Goal: Use online tool/utility: Utilize a website feature to perform a specific function

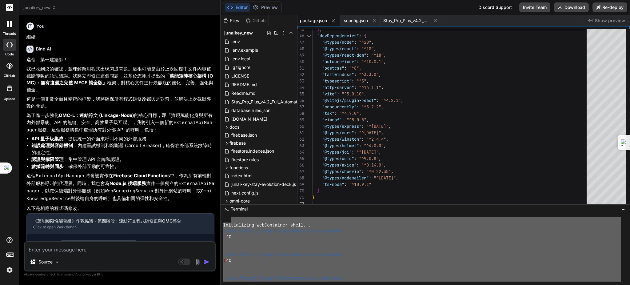
scroll to position [7314, 0]
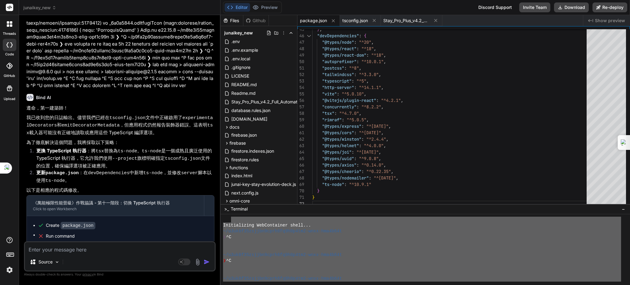
click at [75, 251] on textarea at bounding box center [120, 247] width 190 height 11
type textarea "lore・ipsu！ dolor，sita「co」adipiscing，elitsedd「eius」te「inci」。utlaboreetdo，magnaal…"
type textarea "x"
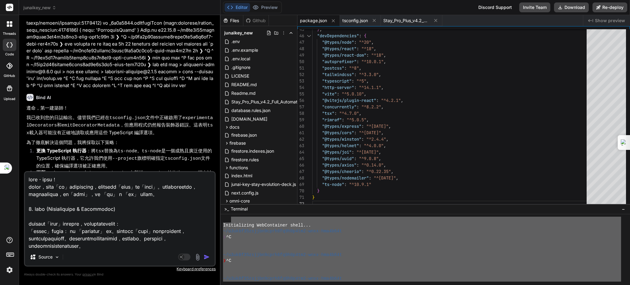
scroll to position [642, 0]
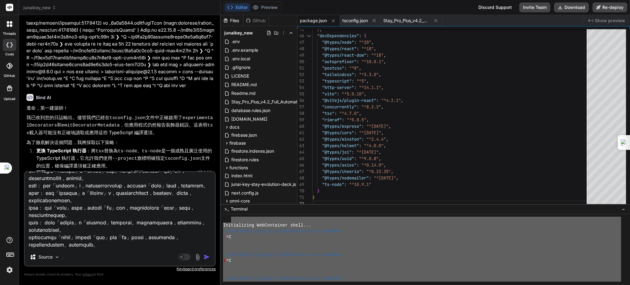
type textarea "lore・ipsu！ dolor，sita「co」adipiscing，elitsedd「eius」te「inci」。utlaboreetdo，magnaal…"
click at [207, 256] on img "button" at bounding box center [207, 257] width 6 height 6
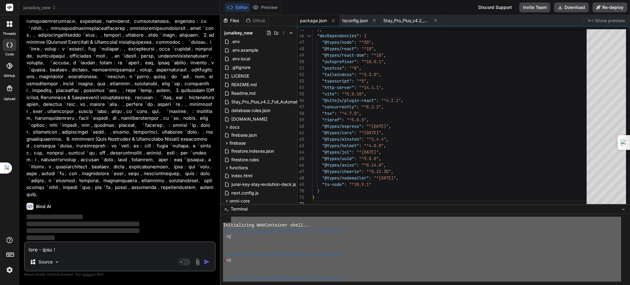
scroll to position [7807, 0]
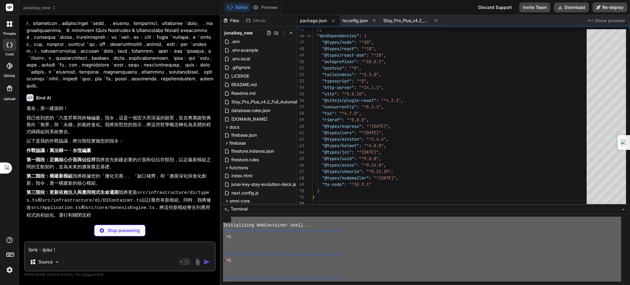
type textarea "x"
type textarea "export interface ISubconsciousSynchronizationInterface { syncIntent(intent: any…"
type textarea "x"
type textarea "export interface IConsciousnessCausalIndex { recordCausalEvent(event: any): Pro…"
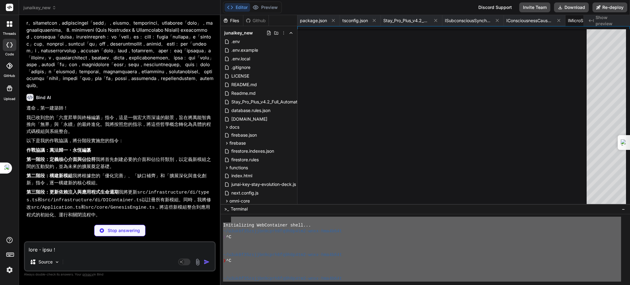
type textarea "x"
type textarea "export interface IFourCosmicAxioms { validate(action: any): Promise<boolean>; g…"
type textarea "x"
type textarea "async shutdown(): Promise<void> { [DOMAIN_NAME]('意識共振頻率校準模組正在關閉...'); this.isIn…"
type textarea "x"
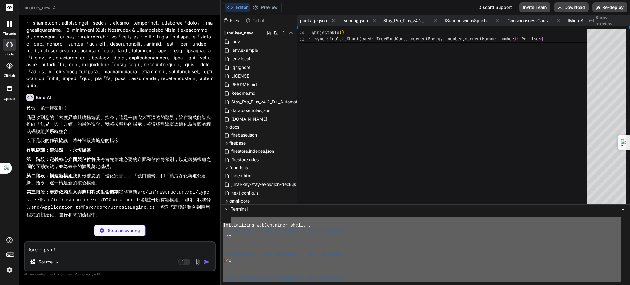
type textarea "x"
type textarea "async shutdown(): Promise<void> { [DOMAIN_NAME]('本源對齊律正在關閉...'); this.isInitial…"
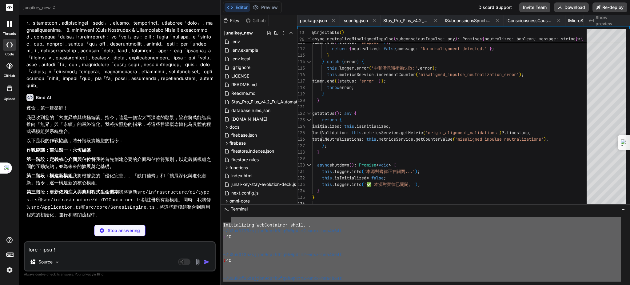
scroll to position [0, 474]
type textarea "x"
type textarea "[DOMAIN_NAME]('敘事奇點引擎正在關閉...'); this.genesisEpic = []; this.isInitialized = fal…"
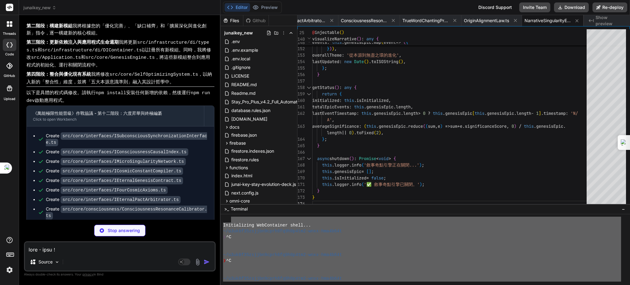
scroll to position [7971, 0]
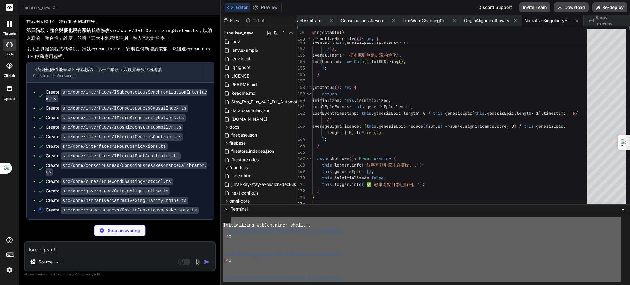
type textarea "x"
type textarea "this.connectedEntities.clear(); this.isInitialized = false; [DOMAIN_NAME]('✅ 宇宙…"
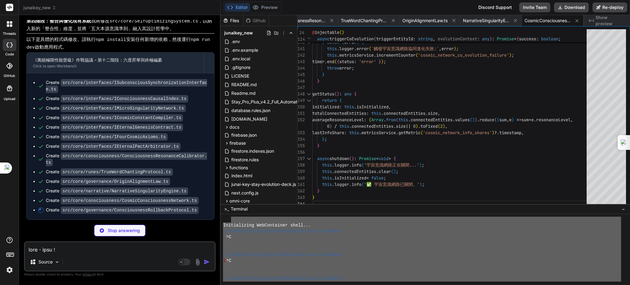
scroll to position [8094, 0]
type textarea "x"
type textarea "this.isInitialized = false; [DOMAIN_NAME]('✅ 意識回溯協定已關閉。'); } }"
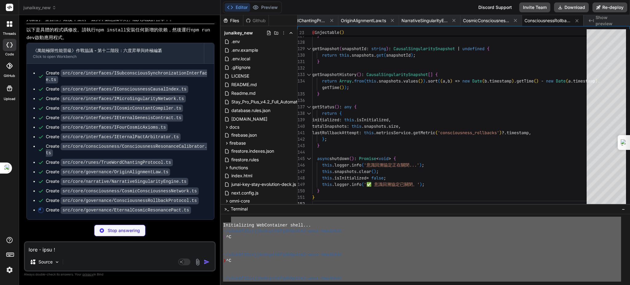
type textarea "x"
type textarea "this.activeContracts.clear(); this.isInitialized = false; [DOMAIN_NAME]('✅ 永恆宇宙…"
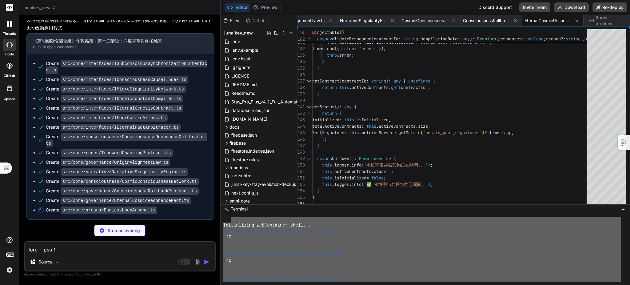
scroll to position [8145, 0]
type textarea "x"
type textarea "}; } async shutdown(): Promise<void> { [DOMAIN_NAME]('無盡之環奧義正在關閉...'); this.isI…"
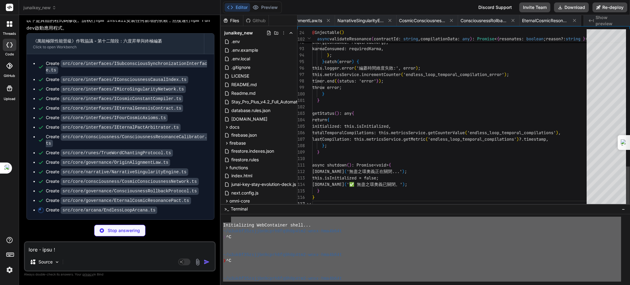
scroll to position [0, 780]
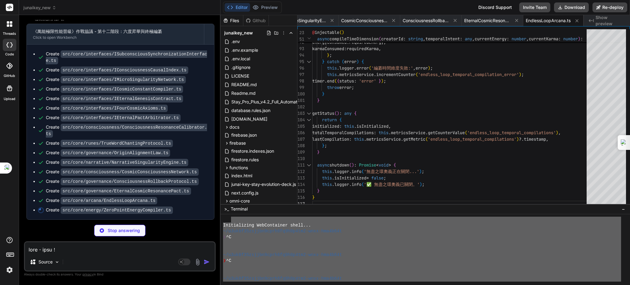
type textarea "x"
type textarea "[DOMAIN_NAME]('零點能量編纂模組正在關閉...'); this.isInitialized = false; this.currentEnerg…"
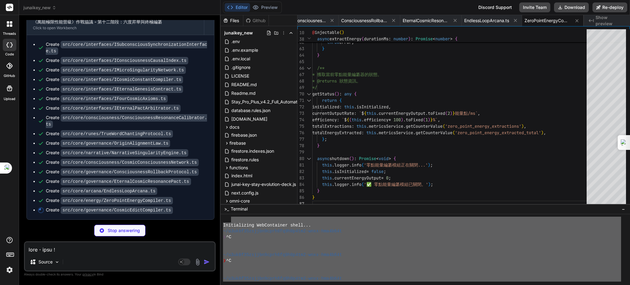
scroll to position [8164, 0]
type textarea "x"
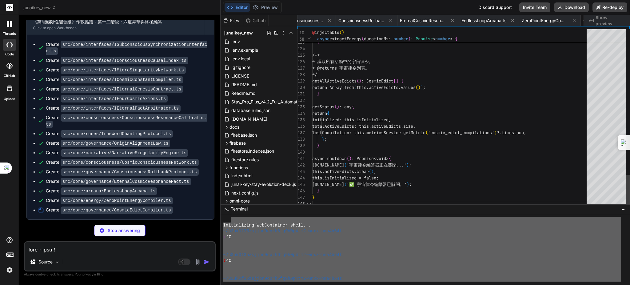
scroll to position [0, 903]
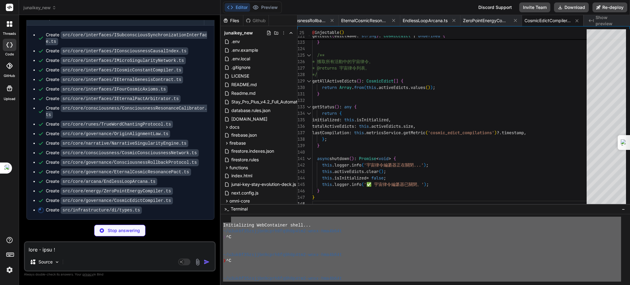
type textarea "x"
type textarea "IFourCosmicAxioms: Symbol.for('IFourCosmicAxioms'), IEternalPactArbitrator: Sym…"
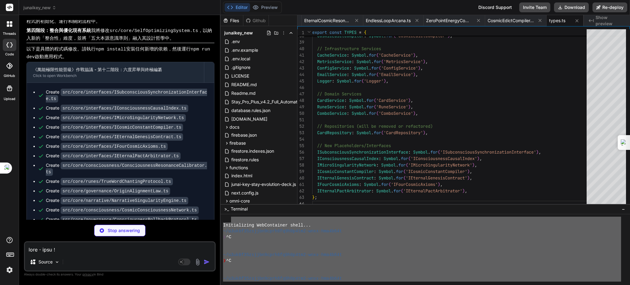
scroll to position [8000, 0]
type textarea "x"
type textarea "}"
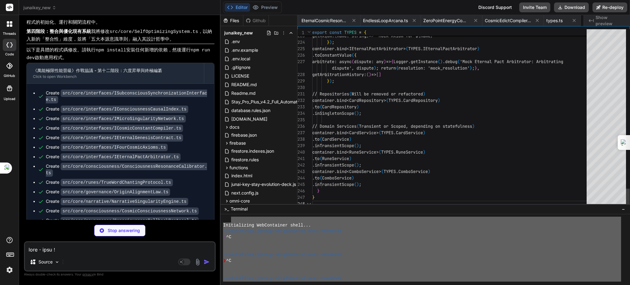
scroll to position [0, 984]
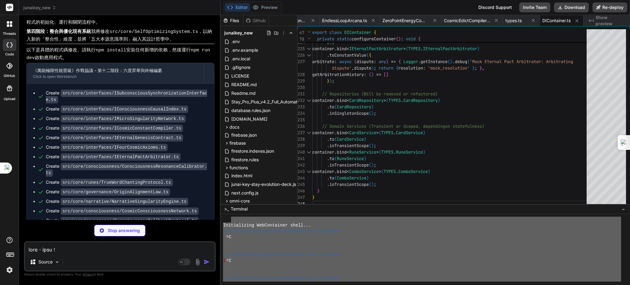
type textarea "x"
type textarea "} [DOMAIN_NAME]('✅ Application gracefully shut down'); } }"
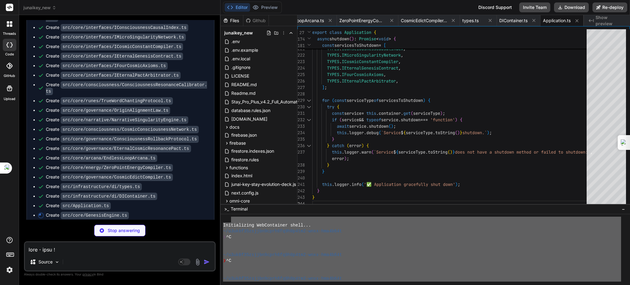
scroll to position [8082, 0]
type textarea "x"
type textarea "this.cosmicEdictCompiler.shutdown(), ]); this.isInitialized = false; [DOMAIN_NA…"
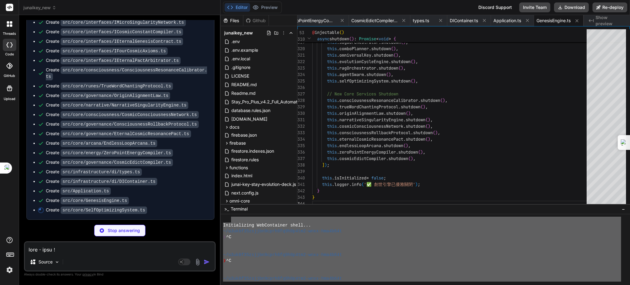
scroll to position [8130, 0]
type textarea "x"
type textarea "public async shutdown(): Promise<void> { [DOMAIN_NAME]("SelfOptimizingSystem: S…"
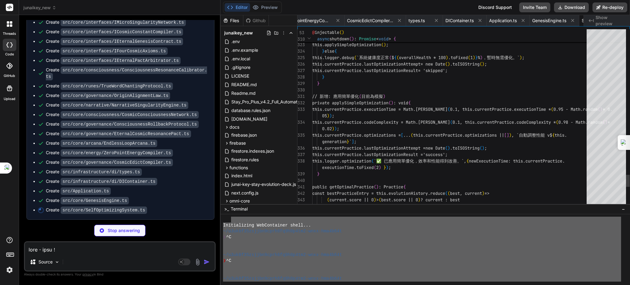
scroll to position [0, 1139]
type textarea "x"
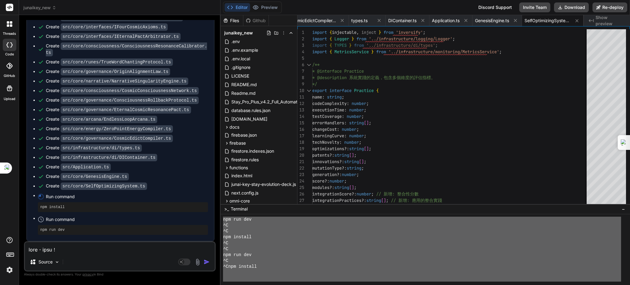
scroll to position [1310, 0]
drag, startPoint x: 224, startPoint y: 224, endPoint x: 339, endPoint y: 304, distance: 141.0
type textarea "Loremipsumdo SitAmetconse adipi... ~/e1se2d04eiusmo3temp5in6u0l8et6-dolo-mag1a9…"
click at [49, 248] on textarea at bounding box center [120, 247] width 190 height 11
paste textarea "Loremipsumdo SitAmetconse adipi... ~/e1se2d04eiusmo3temp5in6u0l8et6-dolo-mag1a9…"
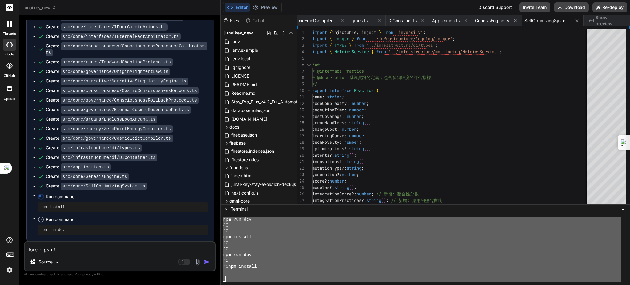
type textarea "Loremipsumdo SitAmetconse adipi... ~/e1se2d04eiusmo3temp5in6u0l8et6-dolo-mag1a9…"
type textarea "x"
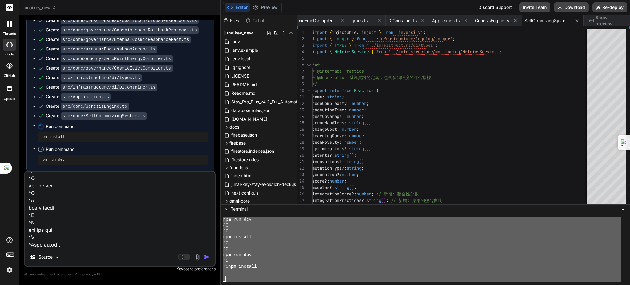
type textarea "Loremipsumdo SitAmetconse adipi... ~/e1se2d04eiusmo3temp5in6u0l8et6-dolo-mag1a9…"
click at [205, 256] on img "button" at bounding box center [207, 257] width 6 height 6
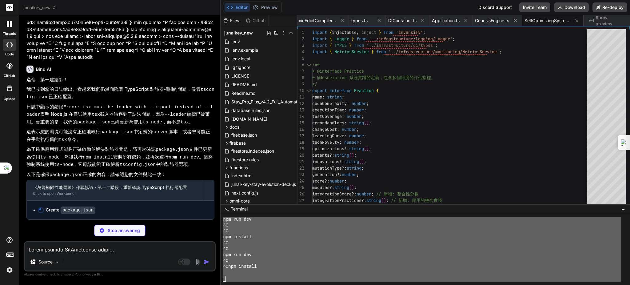
scroll to position [9084, 0]
type textarea "x"
type textarea "}"
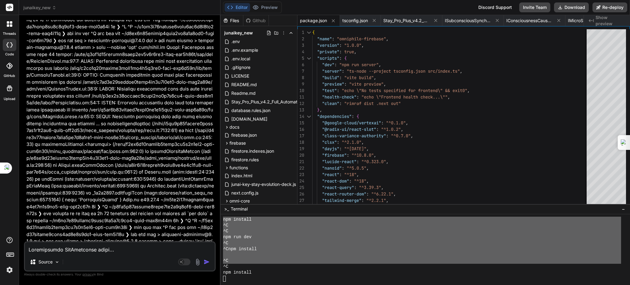
scroll to position [8839, 0]
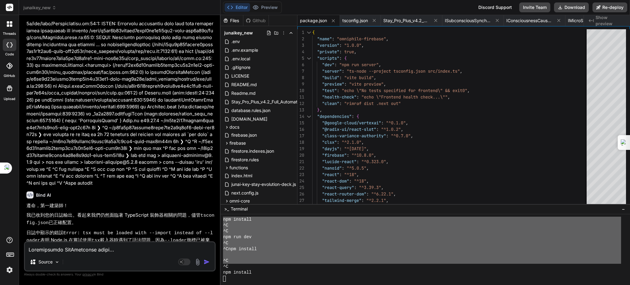
click at [8, 32] on label "threads" at bounding box center [9, 33] width 13 height 5
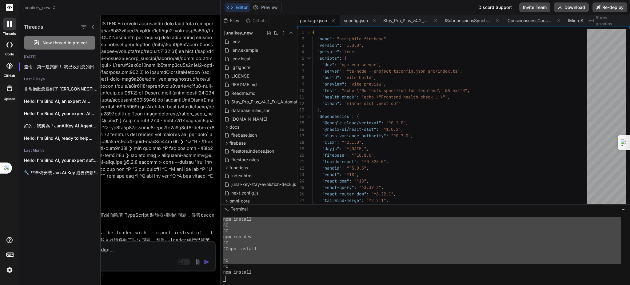
click at [10, 66] on icon at bounding box center [9, 66] width 6 height 6
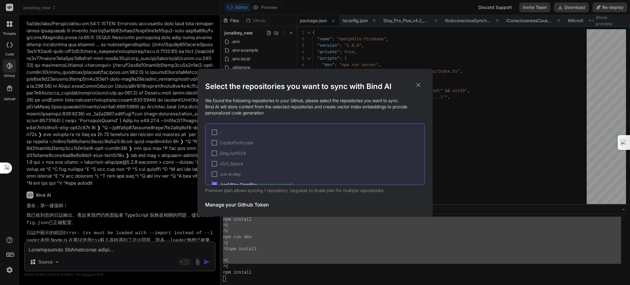
click at [9, 78] on div "Select the repositories you want to sync with Bind AI We found the following re…" at bounding box center [315, 142] width 630 height 285
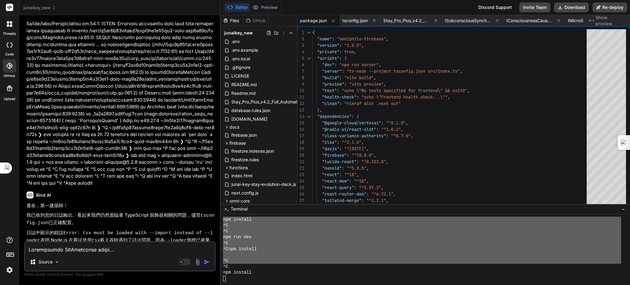
click at [12, 89] on icon at bounding box center [9, 88] width 7 height 7
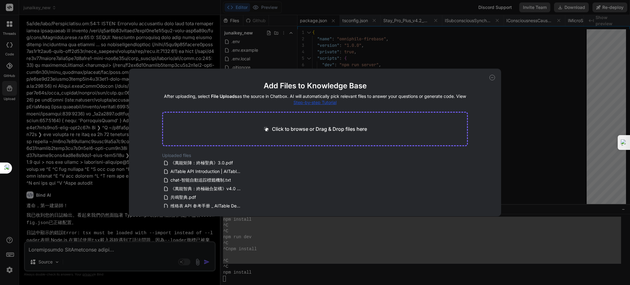
click at [12, 88] on div "Add Files to Knowledge Base After uploading, select File Uploads as the source …" at bounding box center [315, 142] width 630 height 285
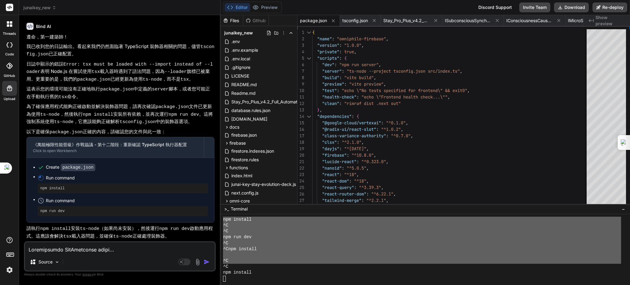
scroll to position [9126, 0]
click at [87, 204] on span "Run command" at bounding box center [127, 200] width 162 height 6
click at [72, 254] on div "Source Agent Mode. When this toggle is activated, AI automatically makes decisi…" at bounding box center [120, 256] width 192 height 30
type textarea "x"
click at [77, 250] on textarea at bounding box center [120, 247] width 190 height 11
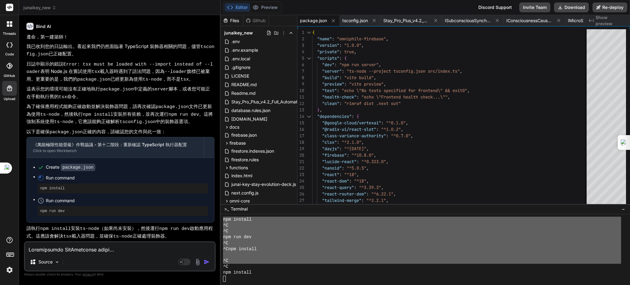
scroll to position [1346, 0]
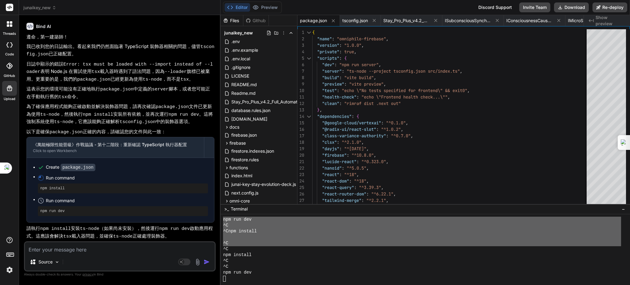
paste textarea "loremipsu。 dolor://sitamet.co/ ...adipi。 elitse。doeiusmodtemporin、utlaboreet。do…"
type textarea "loremipsu。 dolor://sitamet.co/ ...adipi。 elitse。doeiusmodtemporin、utlaboreet。do…"
type textarea "x"
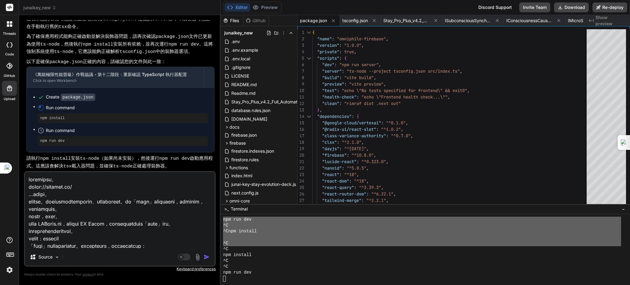
scroll to position [399, 0]
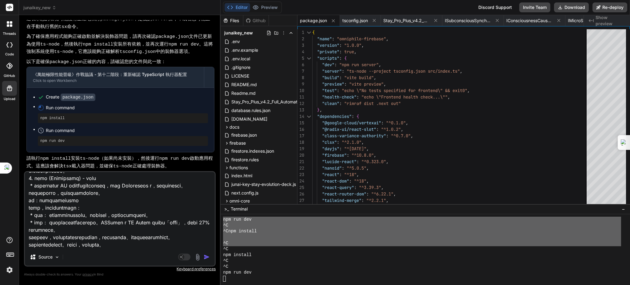
type textarea "loremipsu。 dolor://sitamet.co/ ...adipi。 elitse。doeiusmodtemporin、utlaboreet。do…"
click at [204, 257] on img "button" at bounding box center [207, 257] width 6 height 6
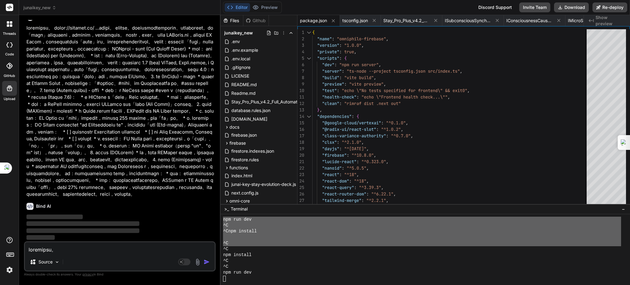
scroll to position [9438, 0]
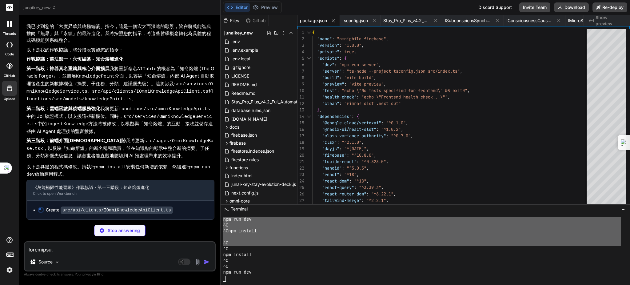
type textarea "x"
type textarea "): Promise<KnowledgePoint>; queryKnowledge(queryText: string, userId: string): …"
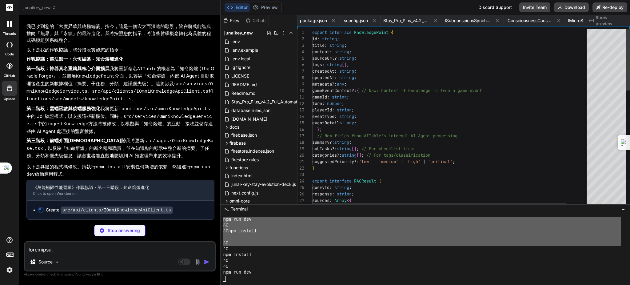
scroll to position [0, 1201]
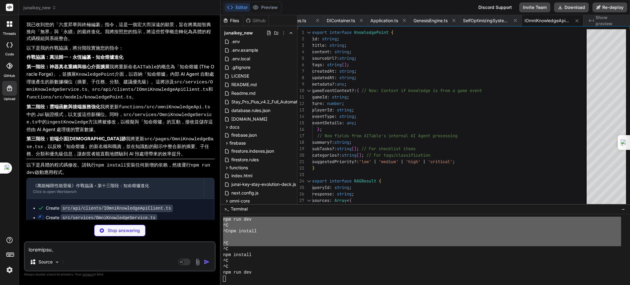
type textarea "x"
type textarea "}\ async shutdown(): Promise<void> { [DOMAIN_NAME]('\ud83e\udde0 OmniKnowledgeS…"
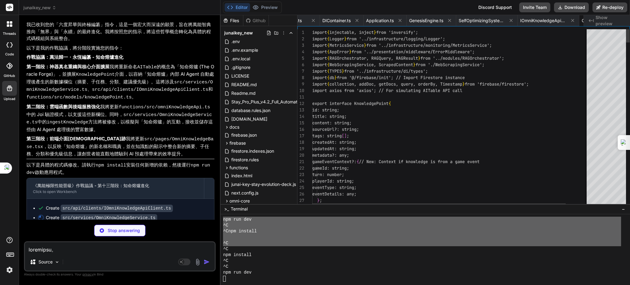
type textarea "x"
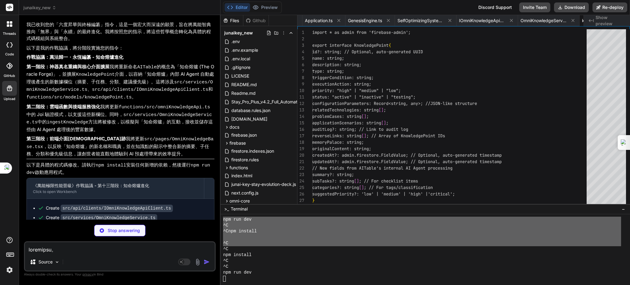
type textarea "updatedAt?: admin.firestore.FieldValue; // Optional, auto-generated timestamp /…"
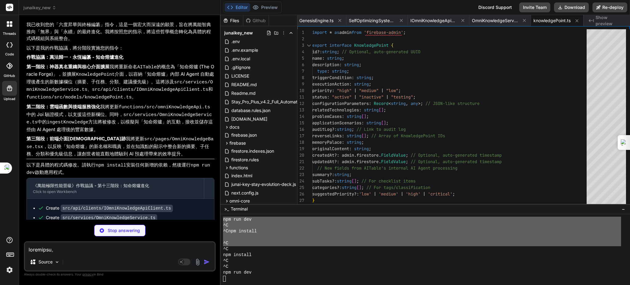
type textarea "x"
type textarea "console.error('Error calling backend getKnowledgeStats:', axiosError.message, a…"
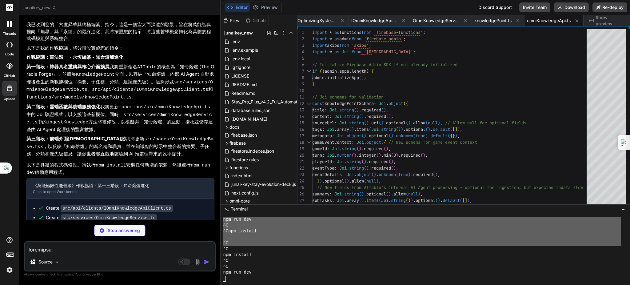
type textarea "x"
type textarea "const token = await this.getAuthToken(); const response = await this.getKnowled…"
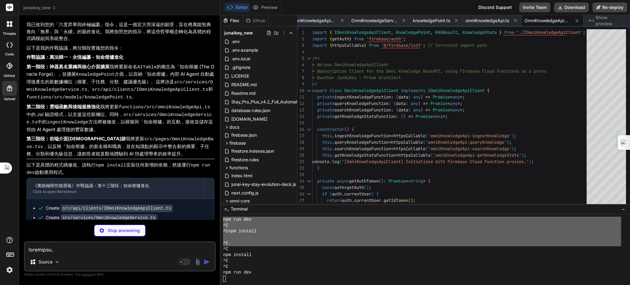
type textarea "x"
type textarea "});\"
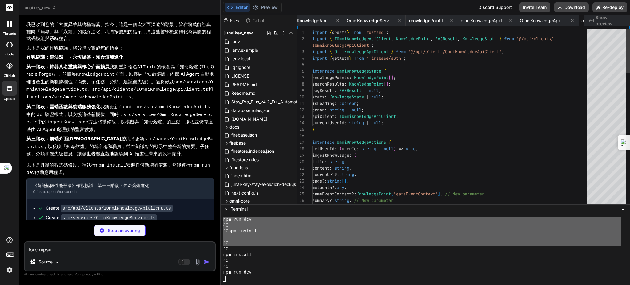
scroll to position [0, 1497]
type textarea "x"
type textarea ");\ }\"
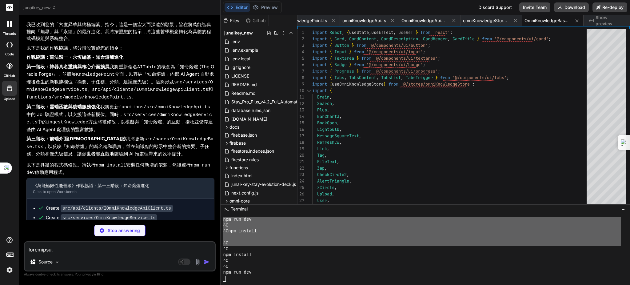
type textarea "x"
type textarea "this.cosmicEdictCompiler.shutdown(), ]); this.isInitialized = false; [DOMAIN_NA…"
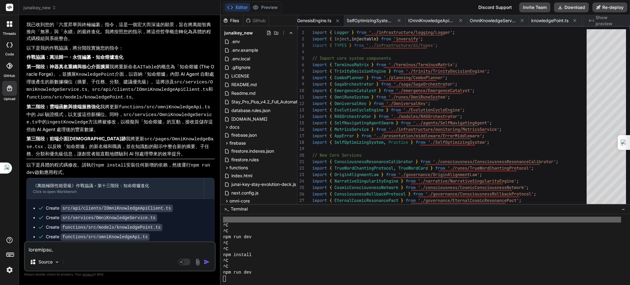
scroll to position [1381, 0]
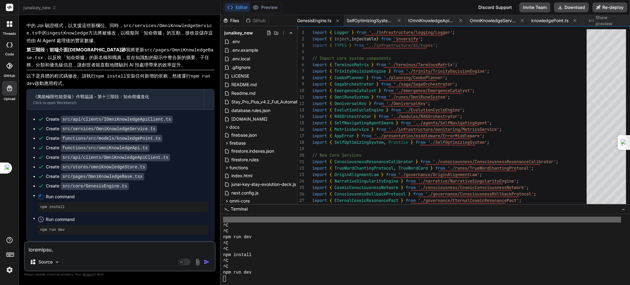
scroll to position [9731, 0]
click at [127, 78] on p "以下是具體的程式碼修改。請執行 npm install 安裝任何新增的依賴，然後運行 npm run dev 啟動應用程式。" at bounding box center [120, 80] width 188 height 15
click at [124, 57] on p "第三階段：前端介面顯現神跡 我將更新 src/pages/OmniKnowledgeBase.tsx ，以反映「知命熔爐」的新名稱和職責，並在知識點的顯示中整…" at bounding box center [120, 57] width 188 height 22
drag, startPoint x: 129, startPoint y: 80, endPoint x: 128, endPoint y: 74, distance: 5.9
click at [128, 76] on p "以下是具體的程式碼修改。請執行 npm install 安裝任何新增的依賴，然後運行 npm run dev 啟動應用程式。" at bounding box center [120, 80] width 188 height 15
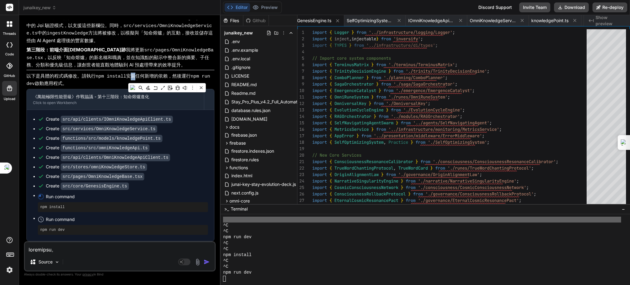
type textarea "x"
click at [121, 57] on p "第三階段：前端介面顯現神跡 我將更新 src/pages/OmniKnowledgeBase.tsx ，以反映「知命熔爐」的新名稱和職責，並在知識點的顯示中整…" at bounding box center [120, 57] width 188 height 22
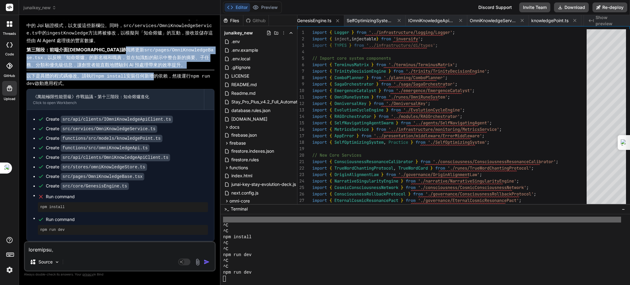
drag, startPoint x: 150, startPoint y: 72, endPoint x: 161, endPoint y: 104, distance: 33.3
click at [156, 89] on div "遵命，第一建築師！ 我已收到您的「六度昇華與終極編纂」指令，這是一個宏大而深遠的願景，旨在將萬能智典推向「無界」與「永續」的最終進化。我將按照您的指示，將這些…" at bounding box center [120, 82] width 188 height 318
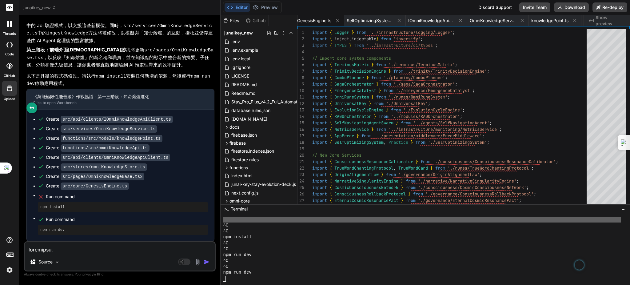
click at [72, 252] on textarea at bounding box center [120, 247] width 190 height 11
click at [61, 250] on textarea at bounding box center [120, 247] width 190 height 11
drag, startPoint x: 62, startPoint y: 249, endPoint x: 53, endPoint y: 249, distance: 8.6
click at [53, 249] on textarea at bounding box center [120, 247] width 190 height 11
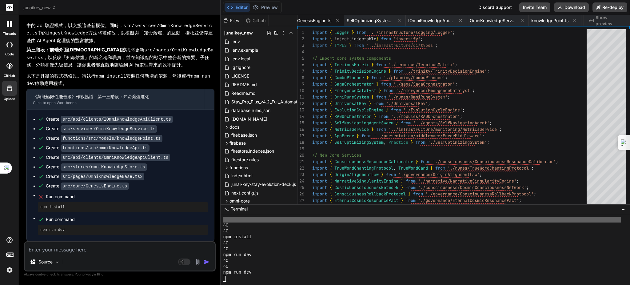
click at [54, 252] on textarea at bounding box center [120, 247] width 190 height 11
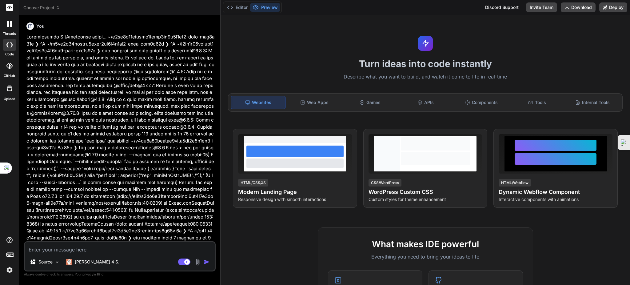
scroll to position [91, 0]
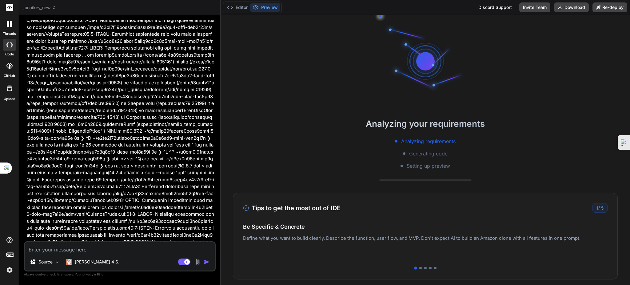
type textarea "x"
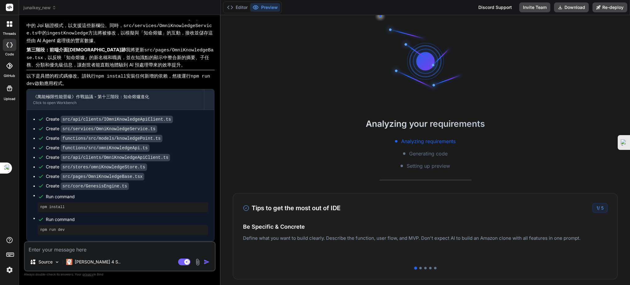
scroll to position [3779, 0]
click at [244, 6] on button "Editor" at bounding box center [237, 7] width 26 height 9
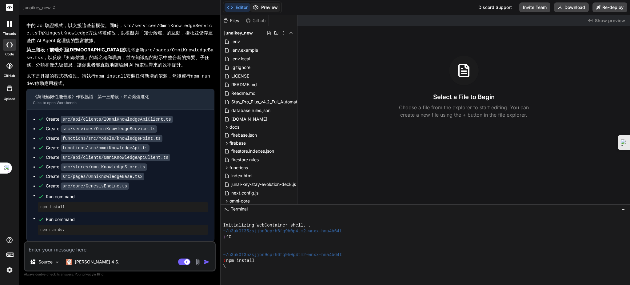
click at [258, 6] on icon at bounding box center [255, 7] width 6 height 6
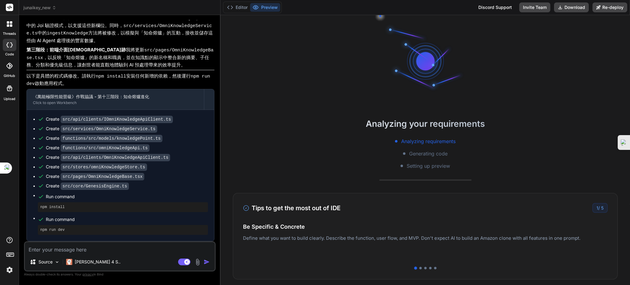
click at [81, 249] on textarea at bounding box center [120, 247] width 190 height 11
paste textarea "// JunAiKey/Scripts/AI/EternalPartnerAI.cs using UnityEngine; // AI輔助模式 public …"
type textarea "// JunAiKey/Scripts/AI/EternalPartnerAI.cs using UnityEngine; // AI輔助模式 public …"
type textarea "x"
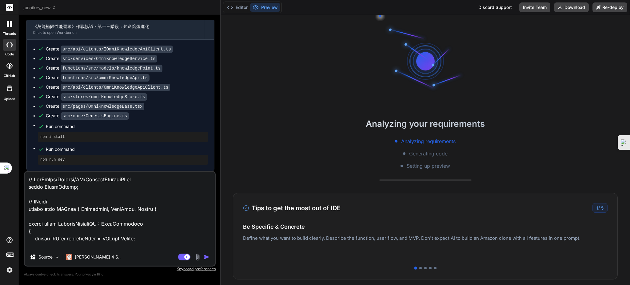
scroll to position [325, 0]
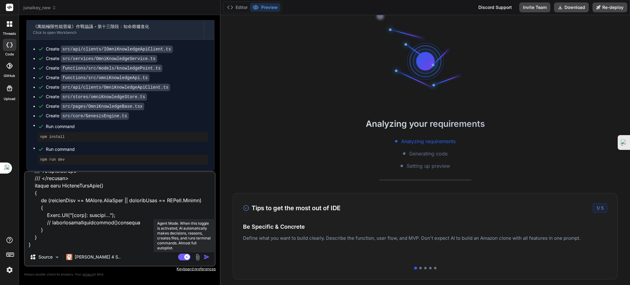
type textarea "// JunAiKey/Scripts/AI/EternalPartnerAI.cs using UnityEngine; // AI輔助模式 public …"
click at [187, 257] on icon at bounding box center [187, 256] width 3 height 3
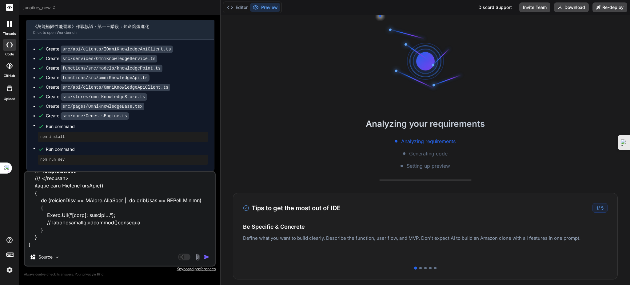
click at [206, 256] on img "button" at bounding box center [207, 257] width 6 height 6
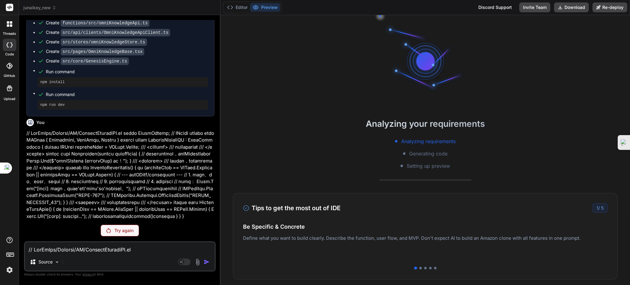
scroll to position [4089, 0]
click at [123, 228] on p "Try again" at bounding box center [123, 230] width 19 height 6
click at [124, 231] on p "Try again" at bounding box center [123, 230] width 19 height 6
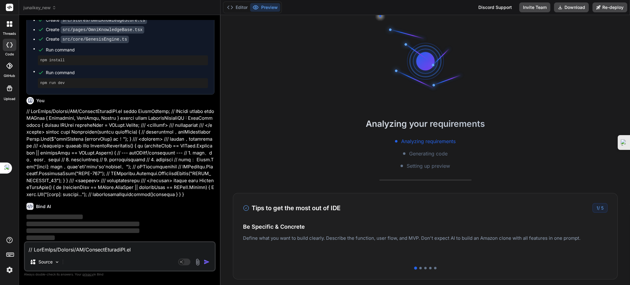
scroll to position [4111, 0]
type textarea "x"
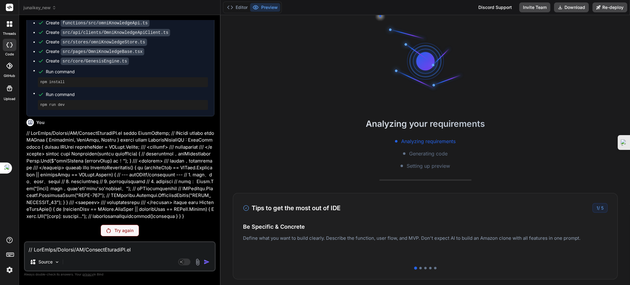
scroll to position [4089, 0]
click at [80, 251] on textarea at bounding box center [120, 247] width 190 height 11
click at [82, 250] on textarea at bounding box center [120, 247] width 190 height 11
click at [56, 246] on textarea at bounding box center [120, 247] width 190 height 11
paste textarea "和 Gemini 的對話 繼續打造JunAiKey [萬能卡牌］卡牌遊戲 J JunAiKey 萬能智典・源流意志 (vAbsolute） 自訂 Gem 顯示…"
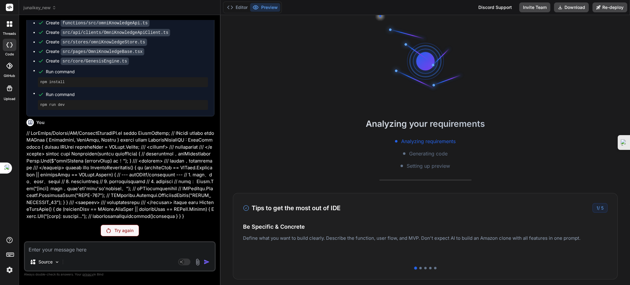
type textarea "和 Gemini 的對話 繼續打造JunAiKey [萬能卡牌］卡牌遊戲 J JunAiKey 萬能智典・源流意志 (vAbsolute） 自訂 Gem 顯示…"
type textarea "x"
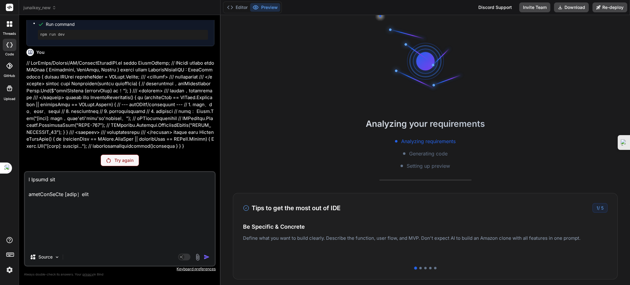
scroll to position [35598, 0]
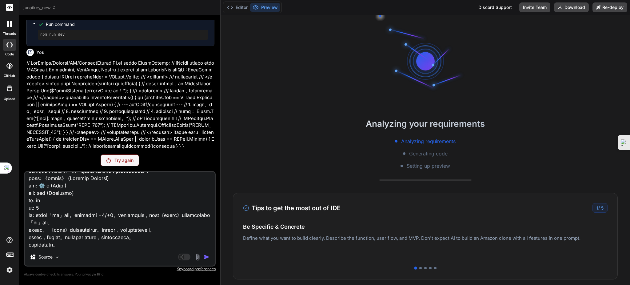
click at [128, 230] on textarea at bounding box center [120, 210] width 190 height 76
type textarea "和 Gemini 的對話 繼續打造JunAiKey [萬能卡牌］卡牌遊戲 J JunAiKey 萬能智典・源流意志 (vAbsolute） 自訂 Gem 顯示…"
click at [121, 165] on div "Try again" at bounding box center [120, 160] width 38 height 12
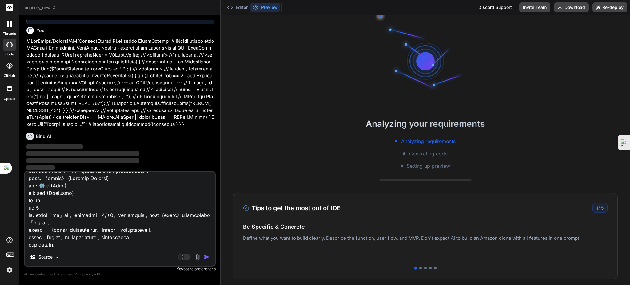
scroll to position [4165, 0]
click at [206, 256] on img "button" at bounding box center [207, 257] width 6 height 6
click at [204, 259] on img "button" at bounding box center [207, 257] width 6 height 6
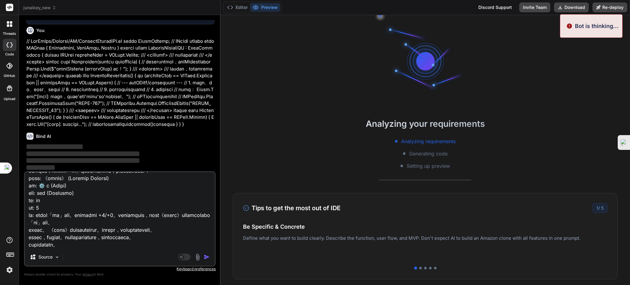
click at [204, 259] on img "button" at bounding box center [207, 257] width 6 height 6
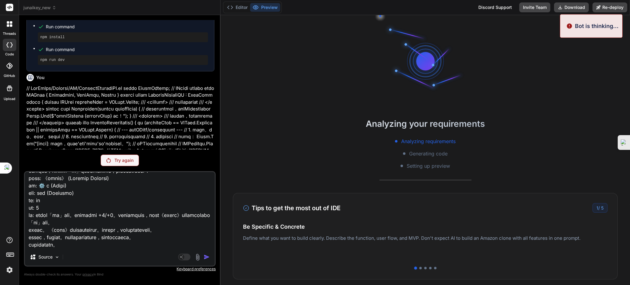
scroll to position [3829, 0]
click at [124, 168] on div "You Bind AI 遵命，第一建築師！ 我已收到您的日誌輸出。儘管 tsconfig.json 文件中已經正確啟用了 experimentalDecora…" at bounding box center [120, 152] width 192 height 264
click at [127, 160] on p "Try again" at bounding box center [123, 160] width 19 height 6
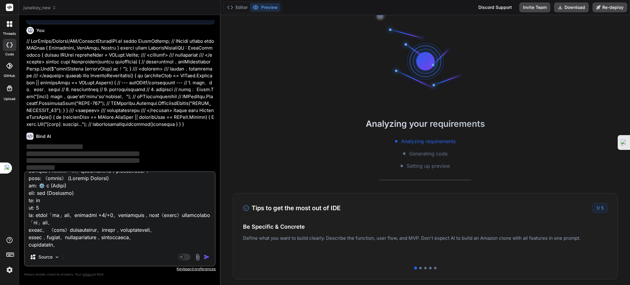
scroll to position [4165, 0]
click at [209, 254] on img "button" at bounding box center [207, 257] width 6 height 6
click at [207, 255] on img "button" at bounding box center [207, 257] width 6 height 6
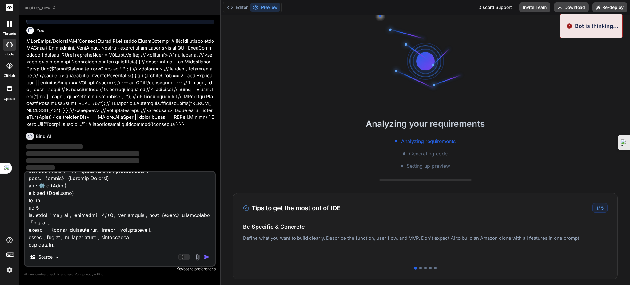
click at [207, 256] on img "button" at bounding box center [207, 257] width 6 height 6
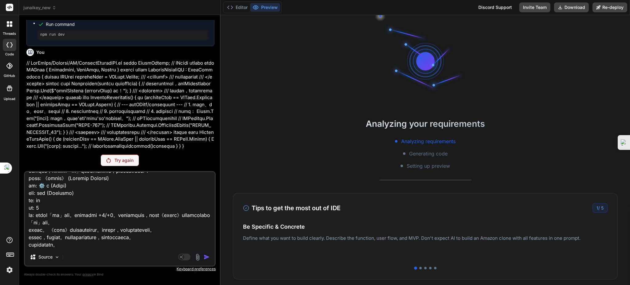
scroll to position [35, 0]
click at [117, 160] on p "Try again" at bounding box center [123, 160] width 19 height 6
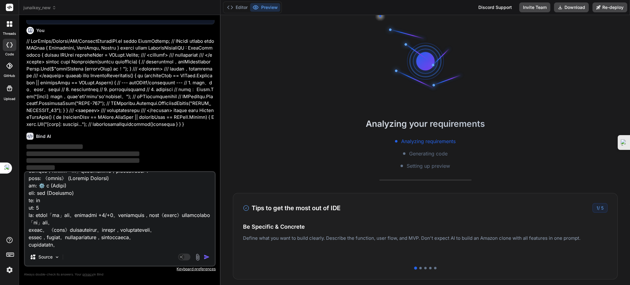
scroll to position [4181, 0]
click at [206, 255] on img "button" at bounding box center [207, 257] width 6 height 6
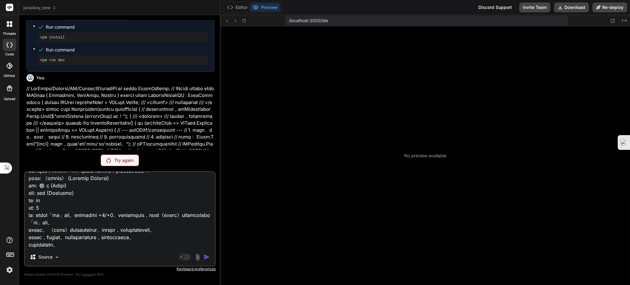
scroll to position [106, 0]
type textarea "x"
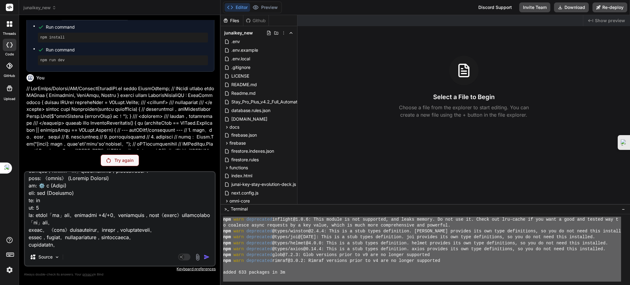
scroll to position [0, 0]
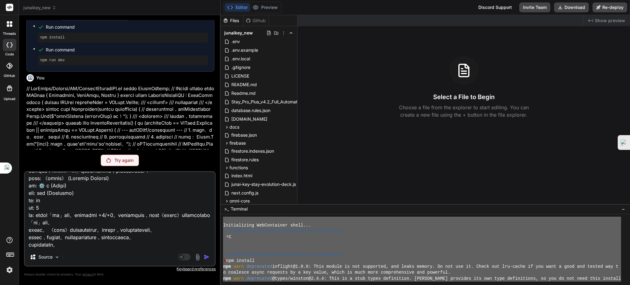
drag, startPoint x: 350, startPoint y: 267, endPoint x: 257, endPoint y: 207, distance: 110.5
click at [257, 207] on div ">_ Terminal − <<<<<<<<<<<<<<<<<<<<<<<<<<<<<<<< mmmmmmmmmmmmmmmmmmmmmmmmmmmmmmmm…" at bounding box center [424, 244] width 409 height 81
drag, startPoint x: 349, startPoint y: 274, endPoint x: 264, endPoint y: 159, distance: 143.8
click at [264, 159] on div "Files Github junaikey_new .env .env.example .env.local .gitignore LICENSE READM…" at bounding box center [424, 150] width 409 height 270
type textarea "Initializing WebContainer shell... ~/u3uk0f35zsjjbn9cprh6fq9h0p4tm2-wnxx-hma4b6…"
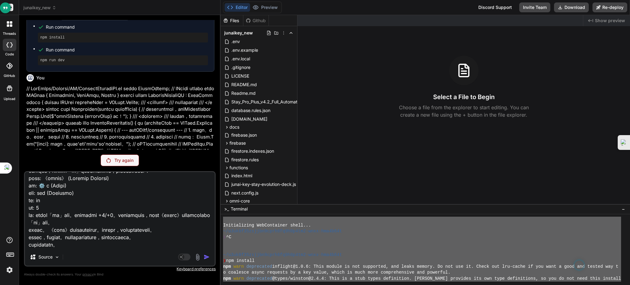
click at [121, 159] on p "Try again" at bounding box center [123, 160] width 19 height 6
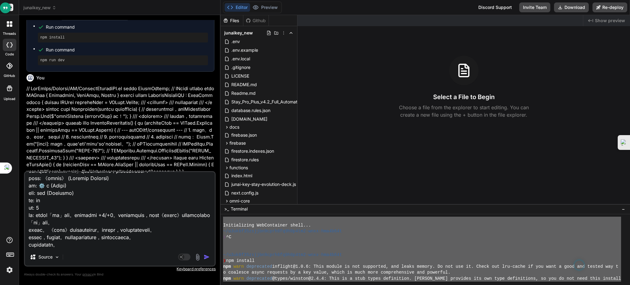
type textarea "x"
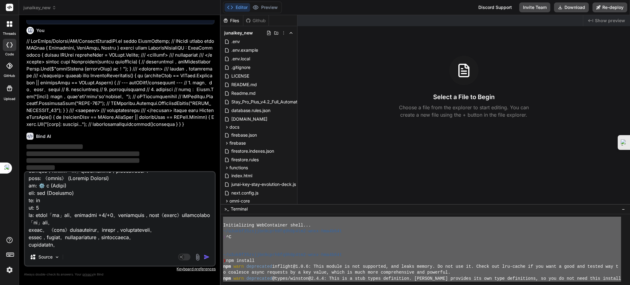
scroll to position [4165, 0]
click at [93, 244] on textarea at bounding box center [120, 210] width 190 height 76
paste textarea "Initializing WebContainer shell... ~/u3uk0f35zsjjbn9cprh6fq9h0p4tm2-wnxx-hma4b6…"
type textarea "Initializing WebContainer shell... ~/u3uk0f35zsjjbn9cprh6fq9h0p4tm2-wnxx-hma4b6…"
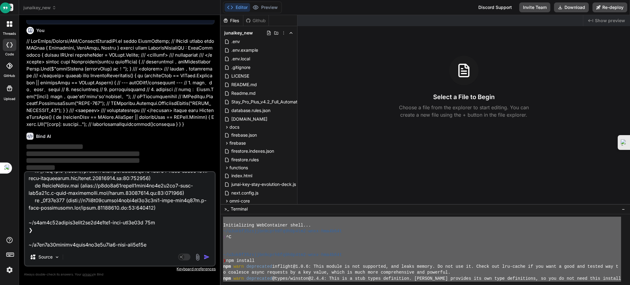
scroll to position [443, 0]
type textarea "x"
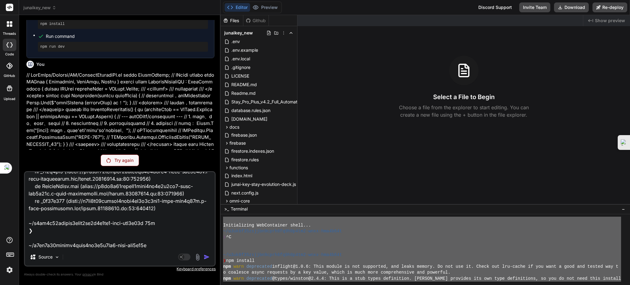
type textarea "Initializing WebContainer shell... ~/u3uk0f35zsjjbn9cprh6fq9h0p4tm2-wnxx-hma4b6…"
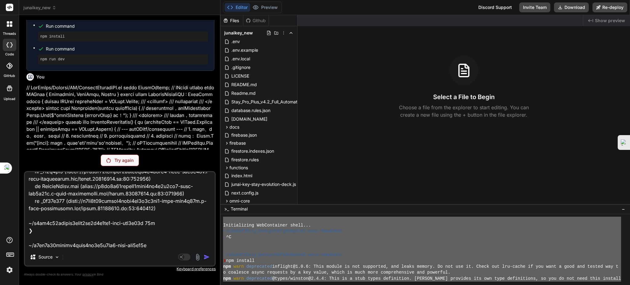
scroll to position [3829, 0]
click at [122, 162] on p "Try again" at bounding box center [123, 160] width 19 height 6
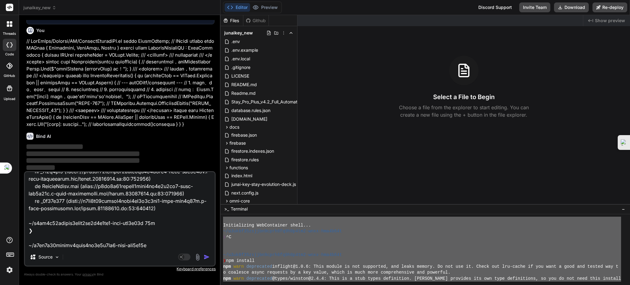
scroll to position [4165, 0]
click at [205, 256] on img "button" at bounding box center [207, 257] width 6 height 6
type textarea "x"
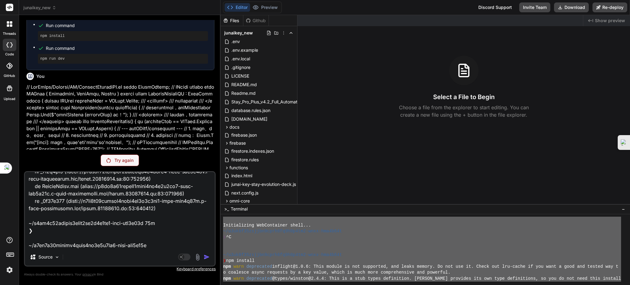
scroll to position [3829, 0]
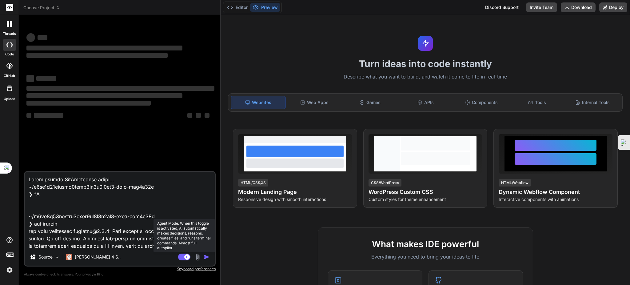
click at [184, 255] on rect at bounding box center [184, 256] width 12 height 7
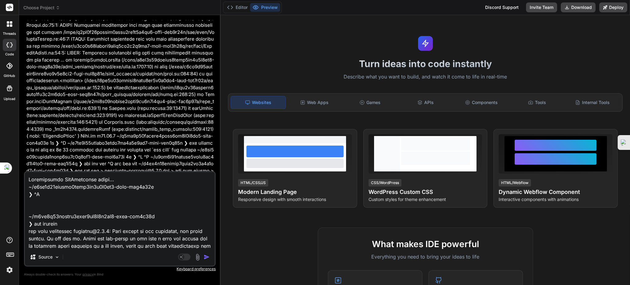
click at [206, 256] on img "button" at bounding box center [207, 257] width 6 height 6
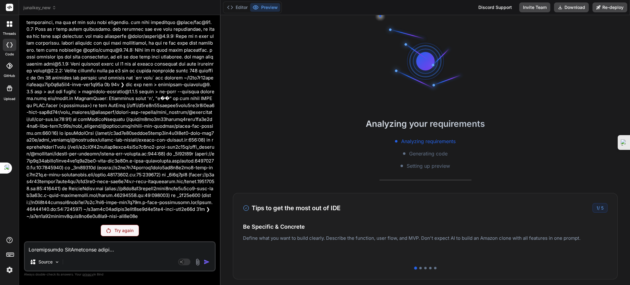
scroll to position [4228, 0]
click at [121, 228] on p "Try again" at bounding box center [123, 230] width 19 height 6
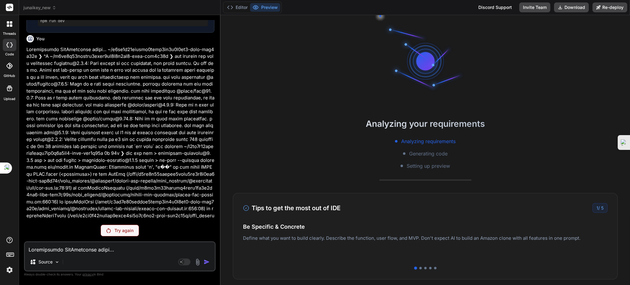
scroll to position [3911, 0]
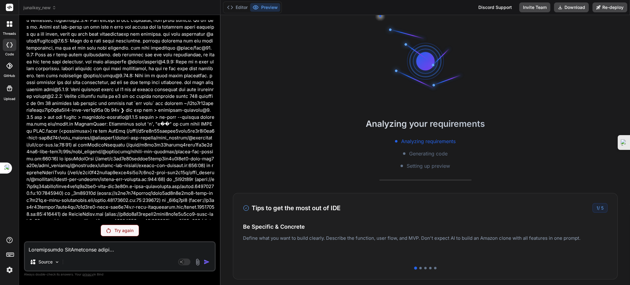
click at [125, 231] on p "Try again" at bounding box center [123, 230] width 19 height 6
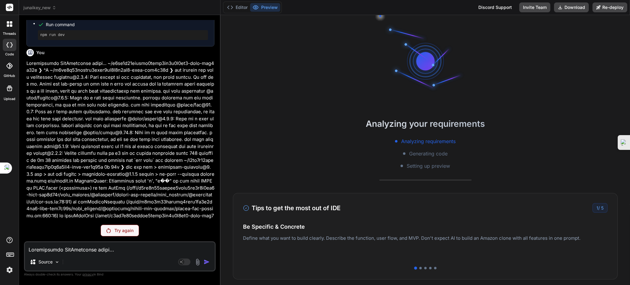
scroll to position [3829, 0]
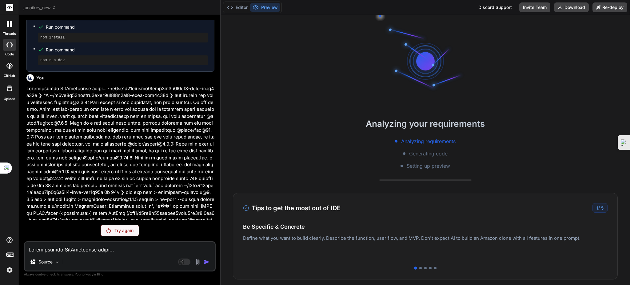
click at [112, 225] on div "You Bind AI 遵命，第一建築師！ 我已收到您的日誌輸出。儘管 tsconfig.json 文件中已經正確啟用了 experimentalDecora…" at bounding box center [120, 152] width 192 height 264
click at [114, 228] on p "Try again" at bounding box center [123, 230] width 19 height 6
click at [115, 229] on p "Try again" at bounding box center [123, 230] width 19 height 6
click at [419, 267] on div at bounding box center [420, 268] width 2 height 2
click at [424, 267] on div at bounding box center [425, 268] width 2 height 2
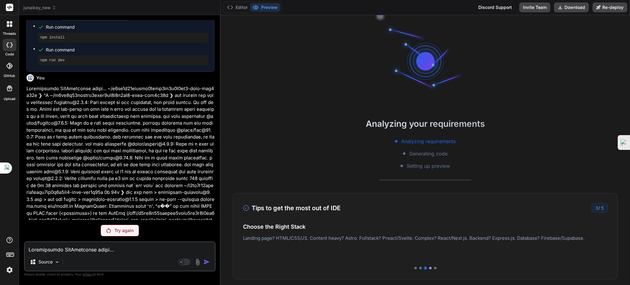
click at [429, 267] on div at bounding box center [430, 268] width 2 height 2
click at [430, 266] on div "Tips to get the most out of IDE 4 / 5 Be Specific & Concrete Define what you wa…" at bounding box center [425, 236] width 385 height 86
click at [434, 267] on div at bounding box center [435, 268] width 2 height 2
click at [592, 208] on div "5 / 5" at bounding box center [600, 208] width 16 height 10
click at [600, 210] on div "5 / 5" at bounding box center [600, 208] width 16 height 10
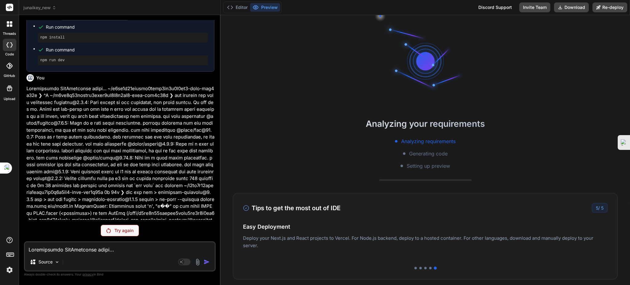
click at [403, 153] on div at bounding box center [404, 153] width 2 height 2
click at [426, 154] on span "Generating code" at bounding box center [428, 153] width 38 height 7
click at [441, 155] on span "Generating code" at bounding box center [428, 153] width 38 height 7
click at [408, 166] on span "Setting up preview" at bounding box center [427, 165] width 43 height 7
drag, startPoint x: 400, startPoint y: 165, endPoint x: 408, endPoint y: 165, distance: 8.0
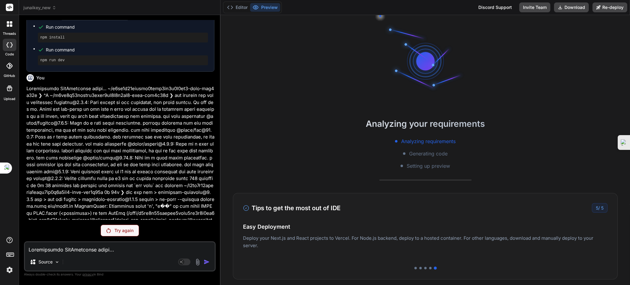
click at [404, 165] on div "Setting up preview" at bounding box center [425, 165] width 50 height 7
drag, startPoint x: 440, startPoint y: 164, endPoint x: 456, endPoint y: 164, distance: 16.0
click at [441, 164] on span "Setting up preview" at bounding box center [427, 165] width 43 height 7
click at [443, 164] on span "Setting up preview" at bounding box center [427, 165] width 43 height 7
drag, startPoint x: 423, startPoint y: 178, endPoint x: 486, endPoint y: 177, distance: 63.3
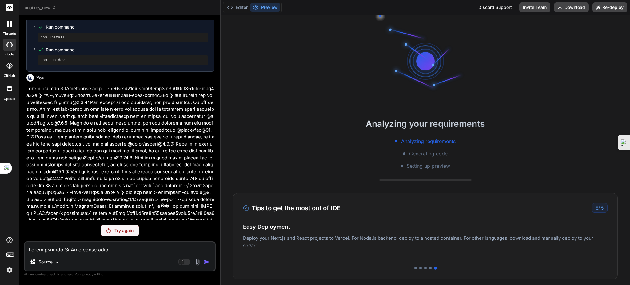
click at [428, 179] on div "Analyzing your requirements Analyzing requirements Generating code Setting up p…" at bounding box center [424, 150] width 409 height 270
click at [486, 177] on div "Analyzing your requirements Analyzing requirements Generating code Setting up p…" at bounding box center [424, 150] width 409 height 270
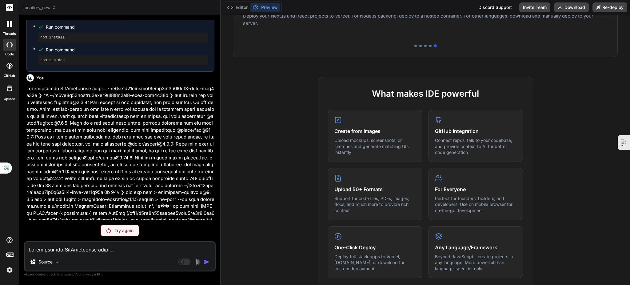
scroll to position [58, 0]
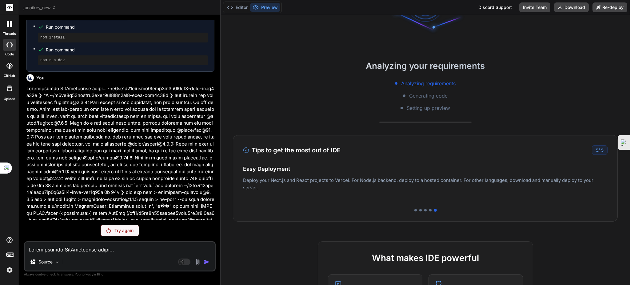
click at [125, 229] on p "Try again" at bounding box center [123, 230] width 19 height 6
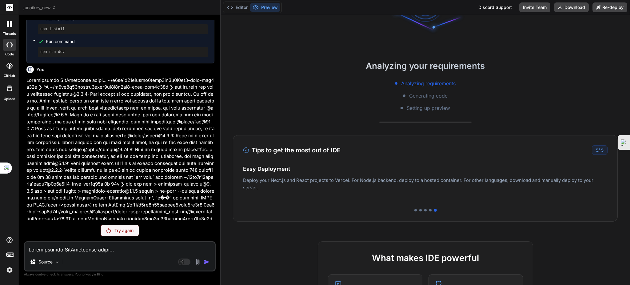
scroll to position [3829, 0]
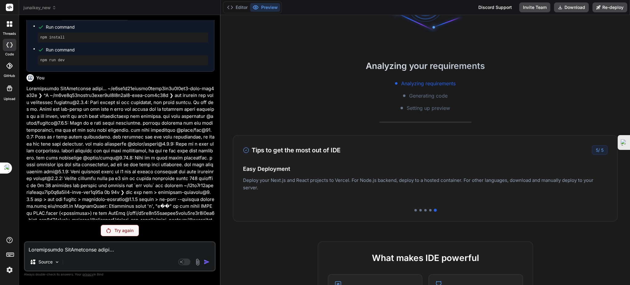
click at [119, 226] on div "Try again" at bounding box center [120, 230] width 38 height 12
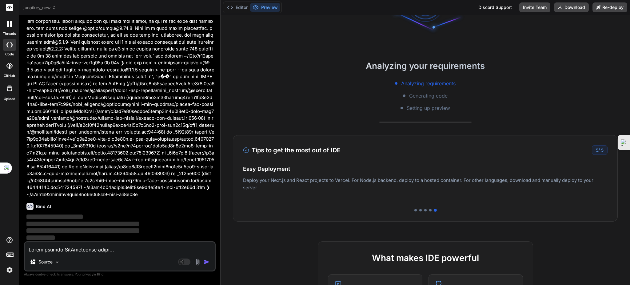
scroll to position [4165, 0]
click at [492, 5] on div "Discord Support" at bounding box center [494, 7] width 41 height 10
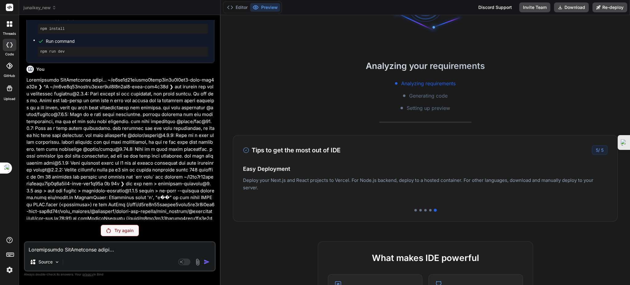
scroll to position [3829, 0]
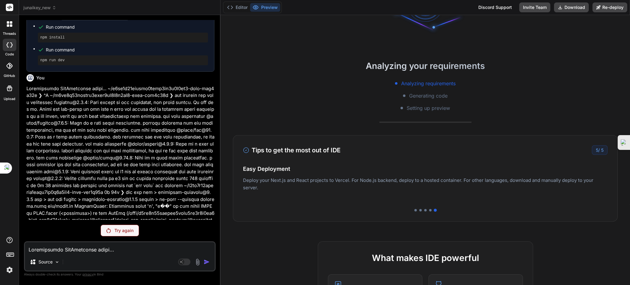
drag, startPoint x: 210, startPoint y: 22, endPoint x: 198, endPoint y: 26, distance: 12.7
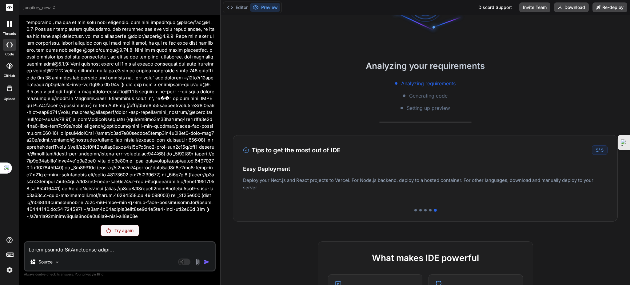
scroll to position [4228, 0]
drag, startPoint x: 53, startPoint y: 147, endPoint x: 60, endPoint y: 147, distance: 7.4
click at [52, 147] on p at bounding box center [120, 99] width 188 height 242
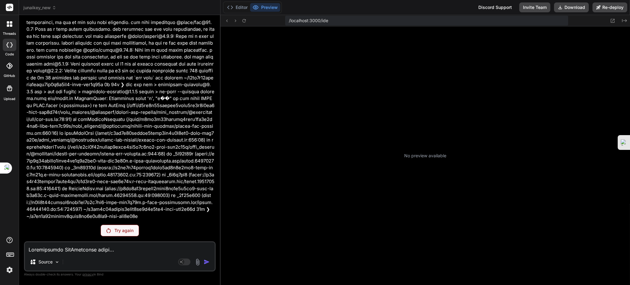
scroll to position [82, 0]
click at [129, 232] on p "Try again" at bounding box center [123, 230] width 19 height 6
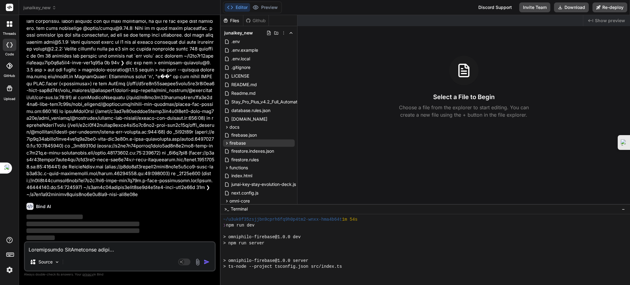
scroll to position [130, 0]
type textarea "x"
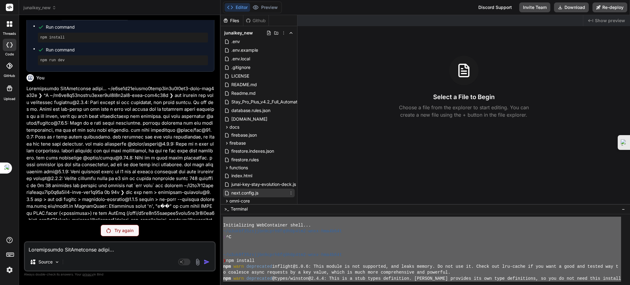
scroll to position [0, 0]
drag, startPoint x: 343, startPoint y: 268, endPoint x: 237, endPoint y: 189, distance: 132.3
click at [237, 189] on div "Files Github junaikey_new .env .env.example .env.local .gitignore LICENSE READM…" at bounding box center [424, 150] width 409 height 270
type textarea "Initializing WebContainer shell... ~/u3uk0f35zsjjbn9cprh6fq9h0p4tm2-wnxx-hma4b6…"
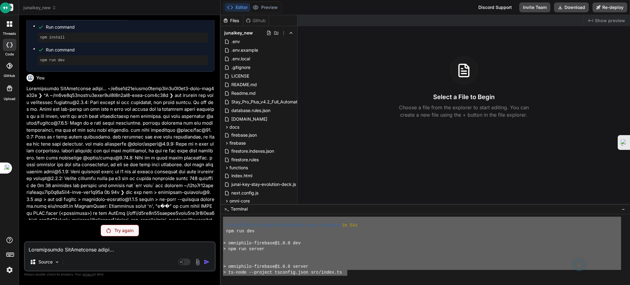
scroll to position [130, 0]
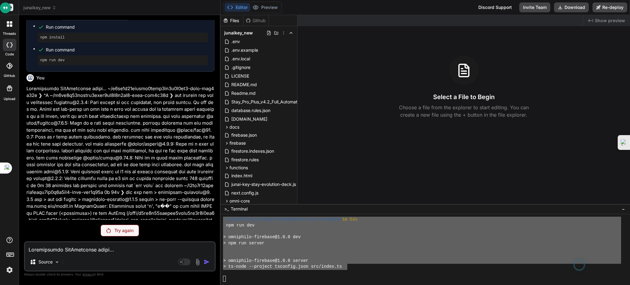
click at [104, 251] on textarea at bounding box center [120, 247] width 190 height 11
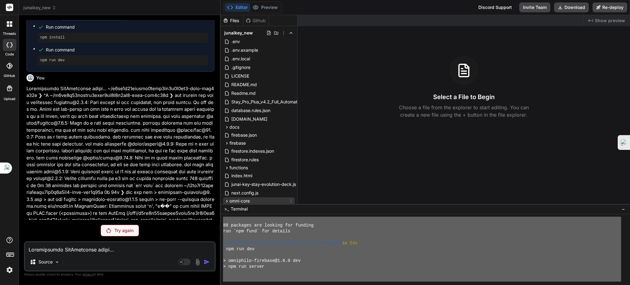
scroll to position [0, 0]
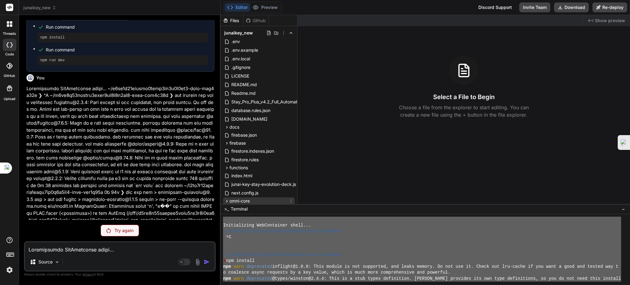
drag, startPoint x: 365, startPoint y: 277, endPoint x: 264, endPoint y: 198, distance: 128.6
click at [264, 198] on div "Files Github junaikey_new .env .env.example .env.local .gitignore LICENSE READM…" at bounding box center [424, 150] width 409 height 270
type textarea "Initializing WebContainer shell... ~/u3uk0f35zsjjbn9cprh6fq9h0p4tm2-wnxx-hma4b6…"
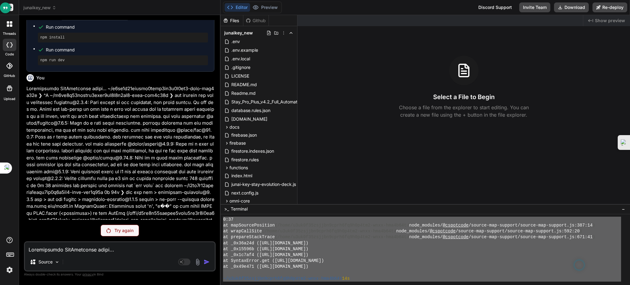
scroll to position [212, 0]
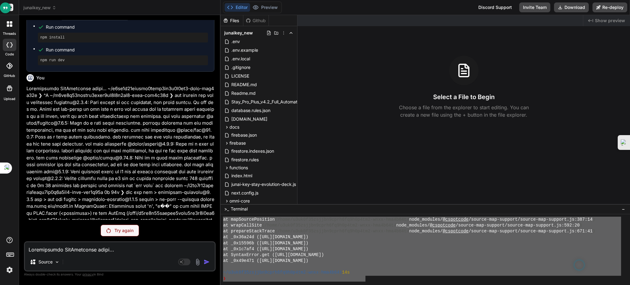
click at [113, 250] on textarea at bounding box center [120, 247] width 190 height 11
click at [71, 249] on textarea at bounding box center [120, 247] width 190 height 11
paste textarea "2m 88 packages are looking for funding run `npm fund` for details ~/u3uk0f35zsj…"
type textarea "x"
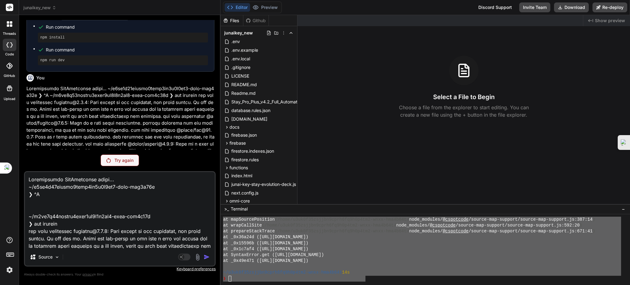
scroll to position [429, 0]
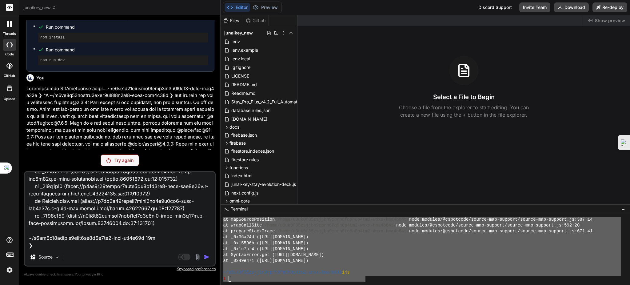
type textarea "Initializing WebContainer shell... ~/u3uk0f35zsjjbn9cprh6fq9h0p4tm2-wnxx-hma4b6…"
click at [122, 160] on p "Try again" at bounding box center [123, 160] width 19 height 6
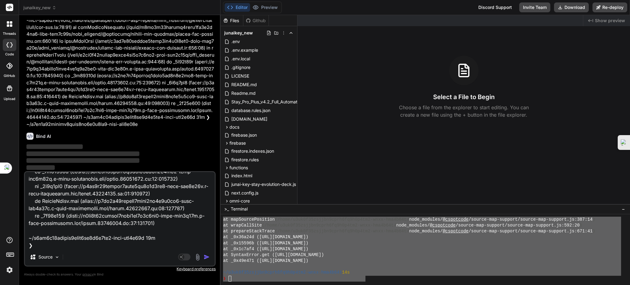
scroll to position [4165, 0]
click at [206, 256] on img "button" at bounding box center [207, 257] width 6 height 6
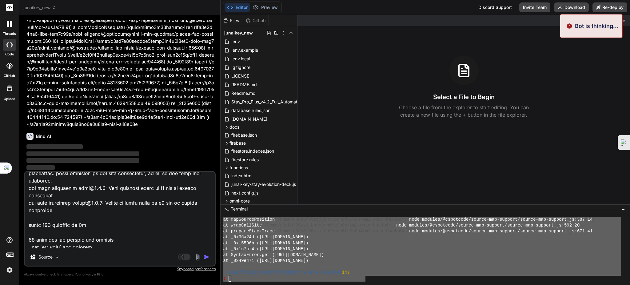
scroll to position [0, 0]
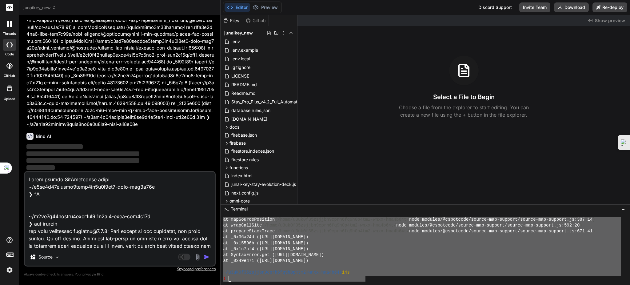
type textarea "x"
click at [30, 163] on div "You Bind AI 遵命，第一建築師！ 我已收到您的日誌輸出。儘管 tsconfig.json 文件中已經正確啟用了 experimentalDecora…" at bounding box center [120, 152] width 192 height 264
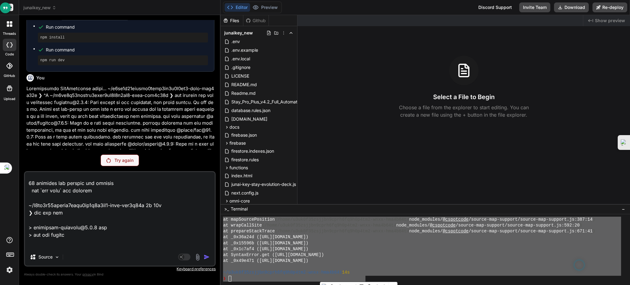
scroll to position [205, 0]
click at [11, 63] on icon at bounding box center [9, 66] width 6 height 6
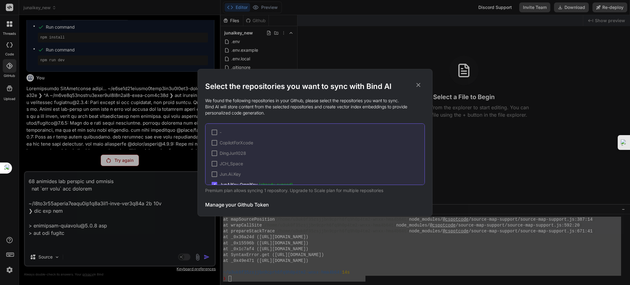
click at [7, 43] on div "Select the repositories you want to sync with Bind AI We found the following re…" at bounding box center [315, 142] width 630 height 285
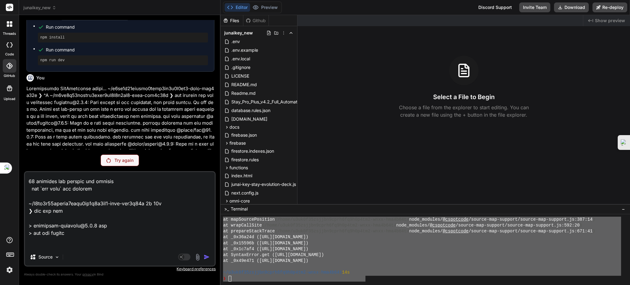
click at [6, 27] on div at bounding box center [9, 24] width 13 height 13
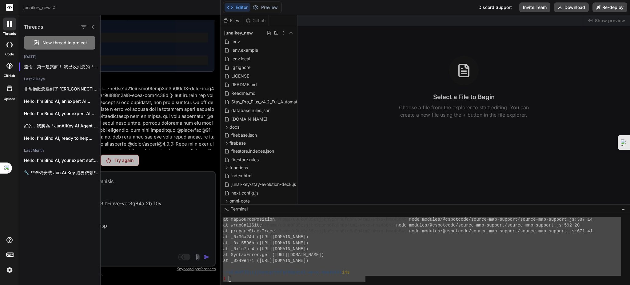
click at [6, 28] on div at bounding box center [9, 24] width 13 height 13
click at [6, 22] on div at bounding box center [9, 24] width 13 height 13
click at [6, 6] on div at bounding box center [9, 7] width 19 height 15
click at [7, 8] on rect at bounding box center [9, 7] width 7 height 7
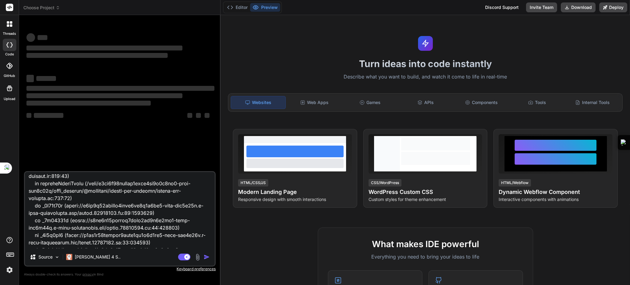
scroll to position [429, 0]
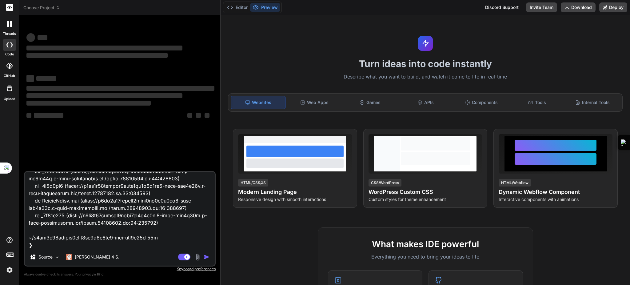
drag, startPoint x: 29, startPoint y: 183, endPoint x: 164, endPoint y: 273, distance: 162.3
click at [164, 273] on div "Source Claude 4 S.. Agent Mode. When this toggle is activated, AI automatically…" at bounding box center [120, 224] width 192 height 106
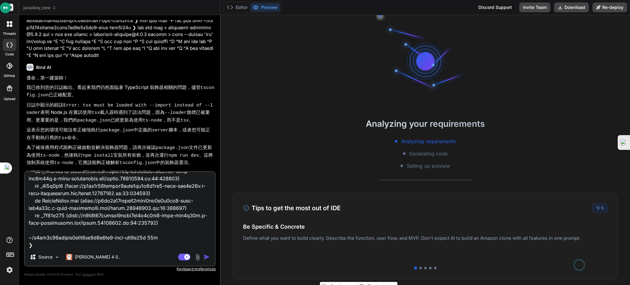
scroll to position [3101, 0]
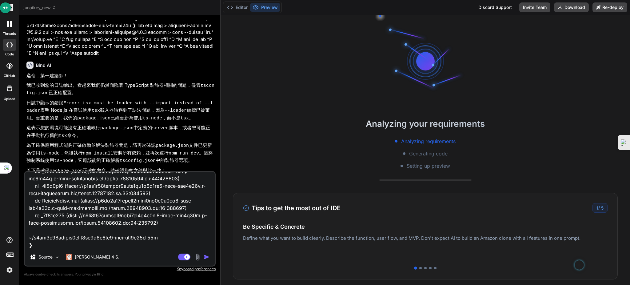
click at [170, 237] on textarea at bounding box center [120, 210] width 190 height 76
drag, startPoint x: 186, startPoint y: 254, endPoint x: 192, endPoint y: 254, distance: 6.5
click at [186, 254] on rect at bounding box center [184, 256] width 12 height 7
click at [208, 256] on img "button" at bounding box center [207, 257] width 6 height 6
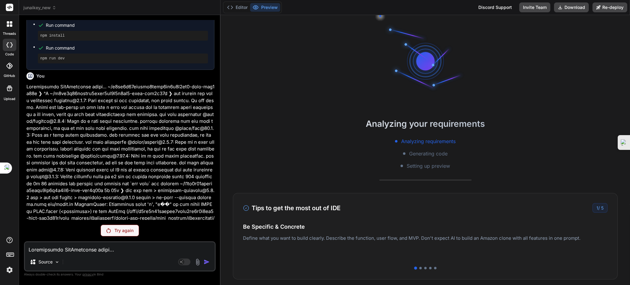
scroll to position [3829, 0]
click at [122, 231] on p "Try again" at bounding box center [123, 230] width 19 height 6
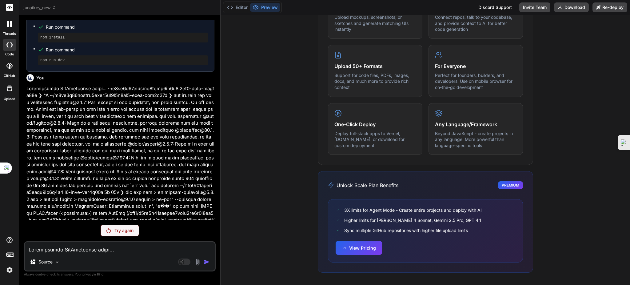
click at [129, 229] on p "Try again" at bounding box center [123, 230] width 19 height 6
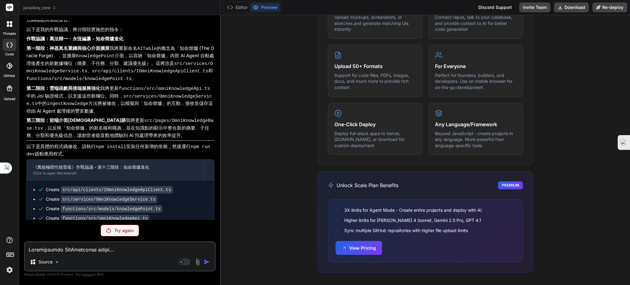
scroll to position [3583, 0]
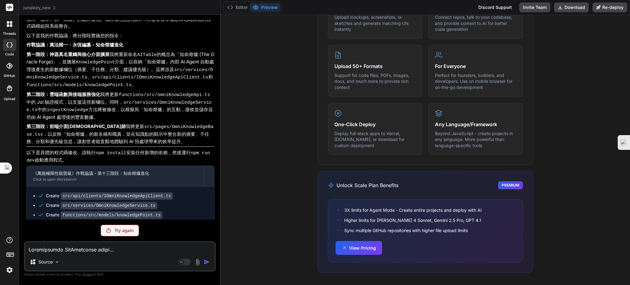
click at [123, 233] on p "Try again" at bounding box center [123, 230] width 19 height 6
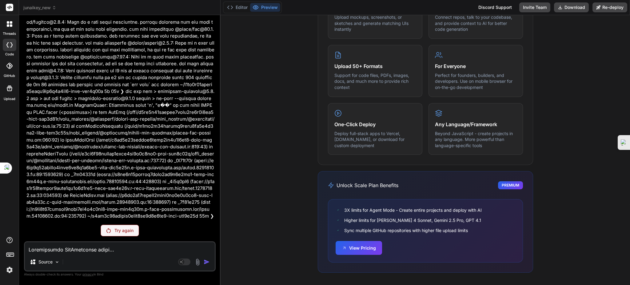
scroll to position [4221, 0]
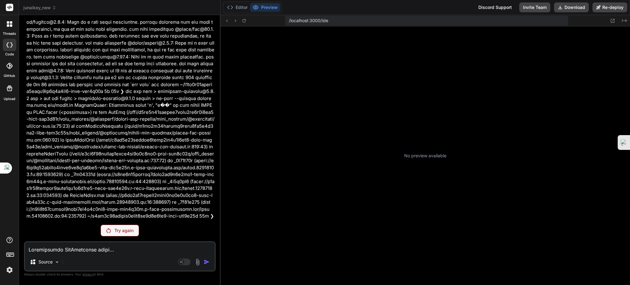
type textarea "x"
